Goal: Information Seeking & Learning: Compare options

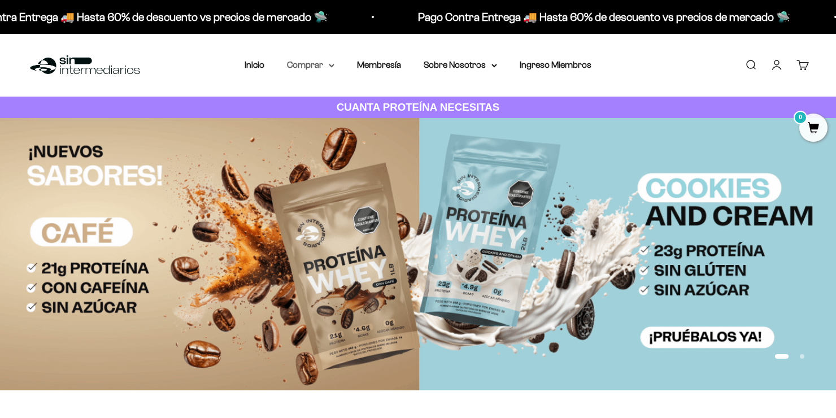
click at [307, 64] on summary "Comprar" at bounding box center [310, 65] width 47 height 15
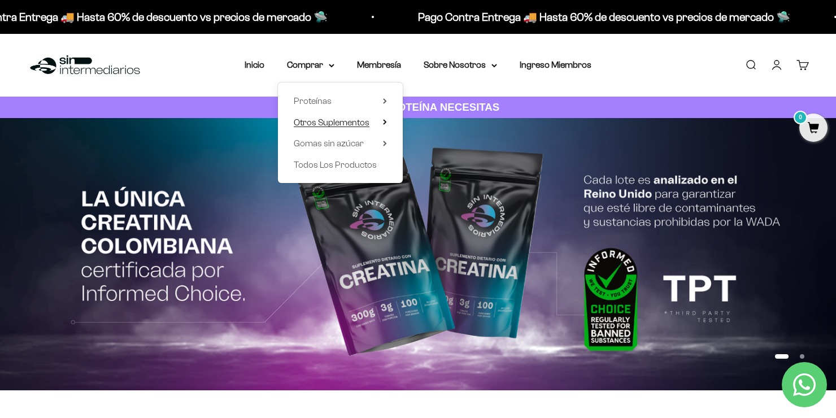
click at [358, 123] on span "Otros Suplementos" at bounding box center [332, 122] width 76 height 10
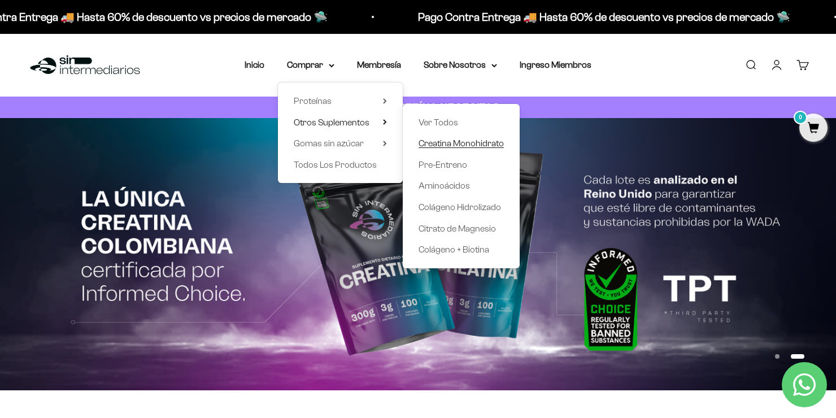
click at [442, 145] on span "Creatina Monohidrato" at bounding box center [461, 143] width 85 height 10
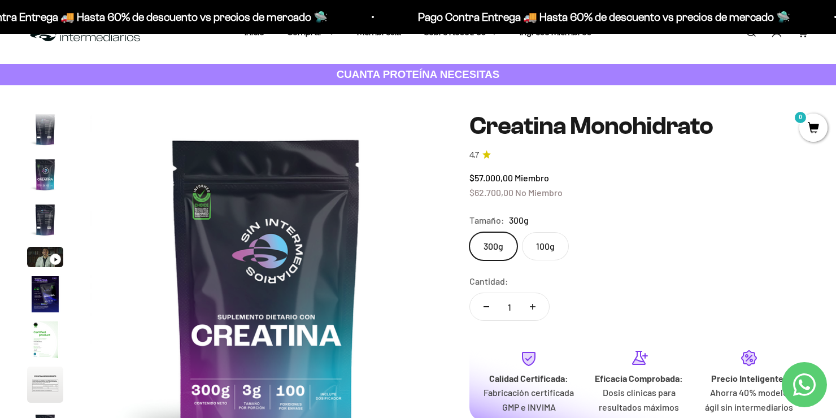
click at [553, 246] on label "100g" at bounding box center [545, 246] width 47 height 28
click at [469, 232] on input "100g" at bounding box center [469, 232] width 1 height 1
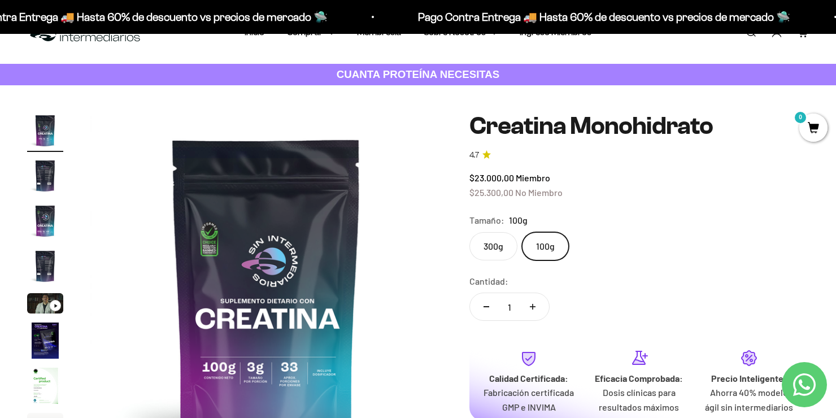
click at [495, 249] on label "300g" at bounding box center [493, 246] width 48 height 28
click at [469, 232] on input "300g" at bounding box center [469, 232] width 1 height 1
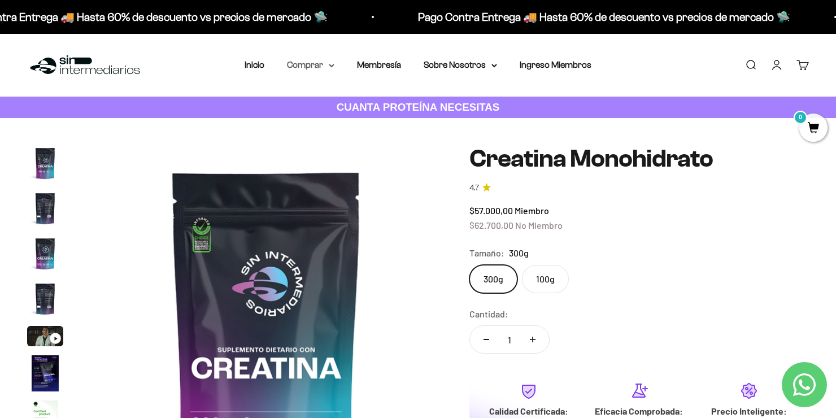
click at [329, 63] on summary "Comprar" at bounding box center [310, 65] width 47 height 15
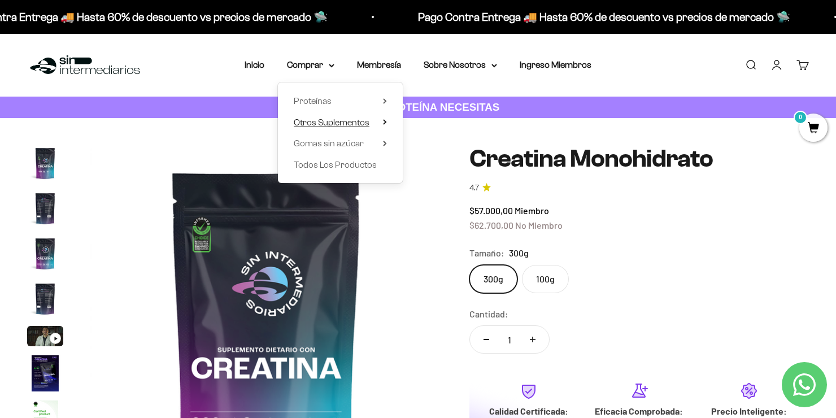
click at [345, 120] on span "Otros Suplementos" at bounding box center [332, 122] width 76 height 10
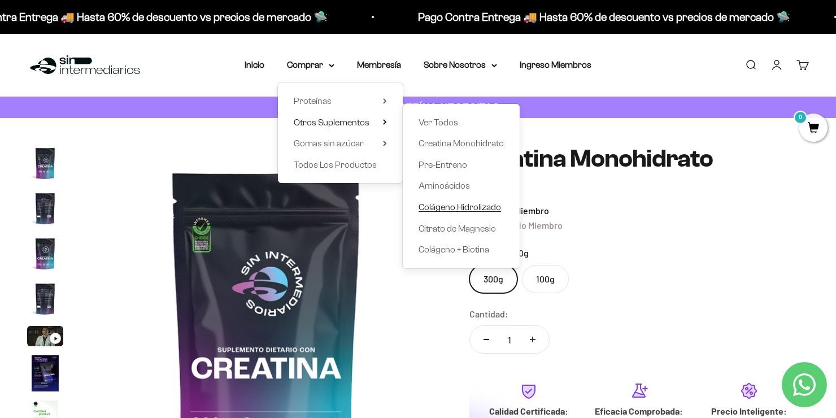
click at [433, 208] on span "Colágeno Hidrolizado" at bounding box center [460, 207] width 82 height 10
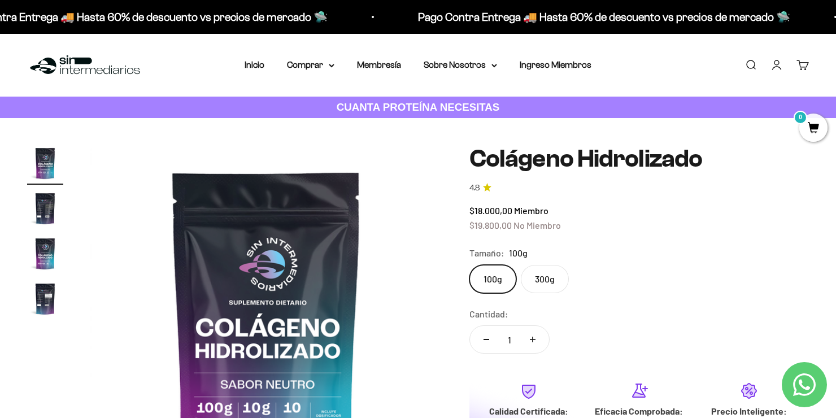
click at [544, 267] on label "300g" at bounding box center [545, 279] width 48 height 28
click at [469, 265] on input "300g" at bounding box center [469, 264] width 1 height 1
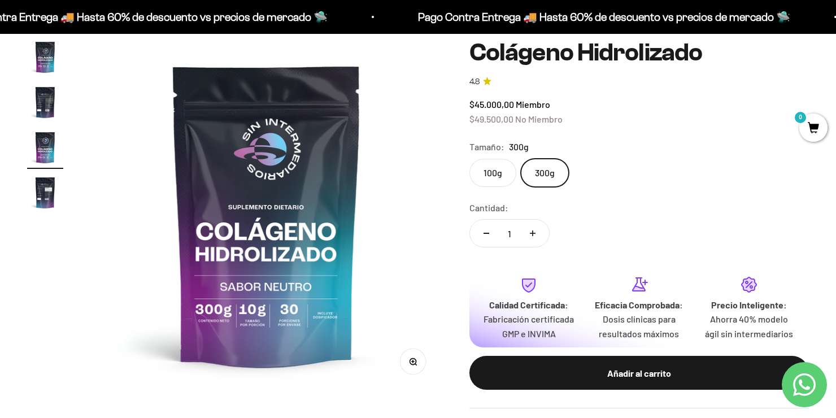
scroll to position [108, 0]
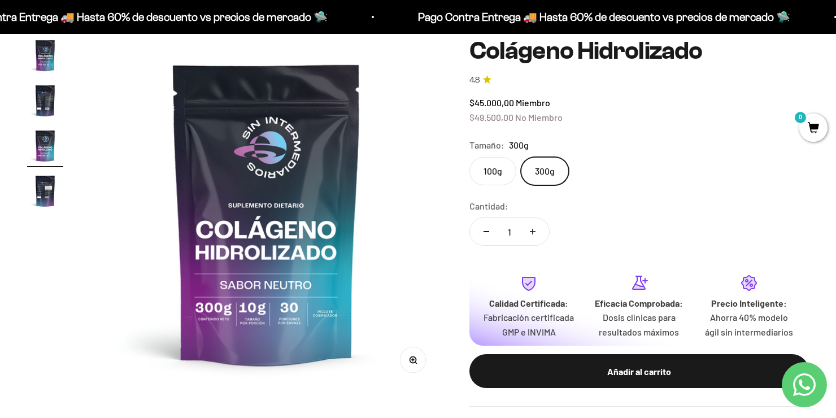
click at [667, 201] on div "Cantidad: 1" at bounding box center [638, 224] width 339 height 50
